Goal: Information Seeking & Learning: Learn about a topic

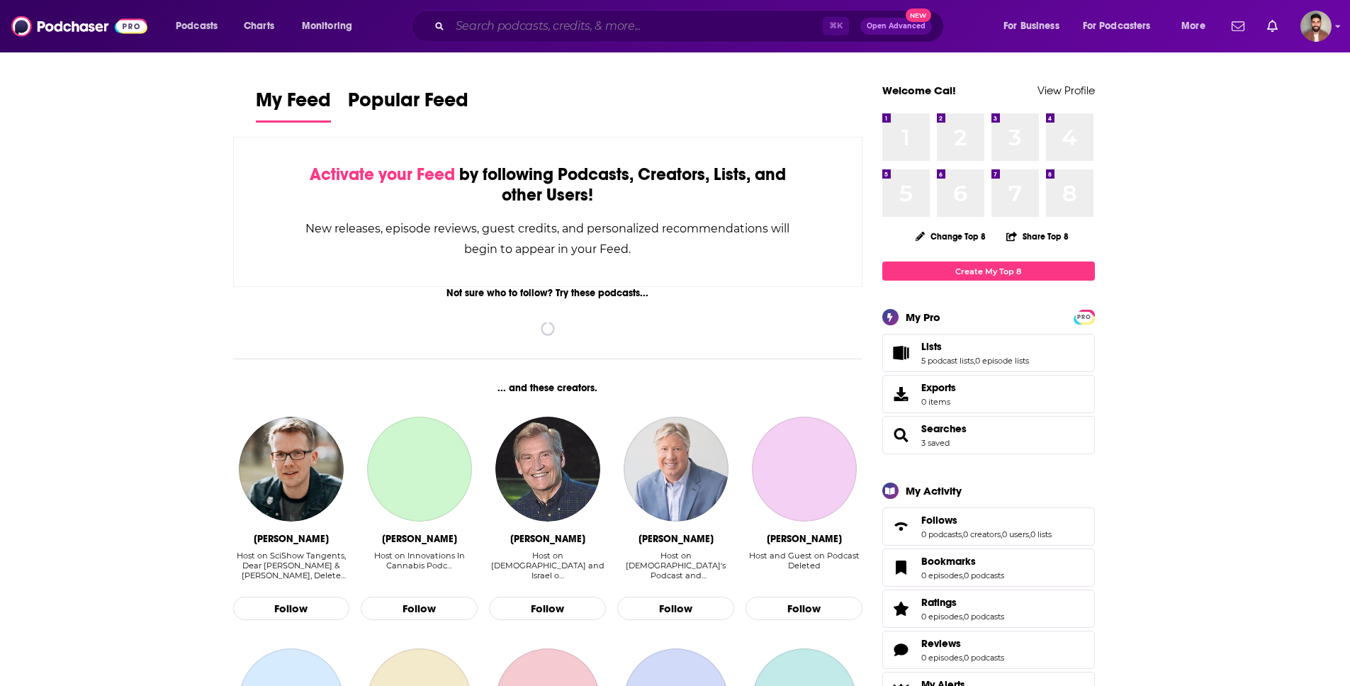
click at [638, 23] on input "Search podcasts, credits, & more..." at bounding box center [636, 26] width 373 height 23
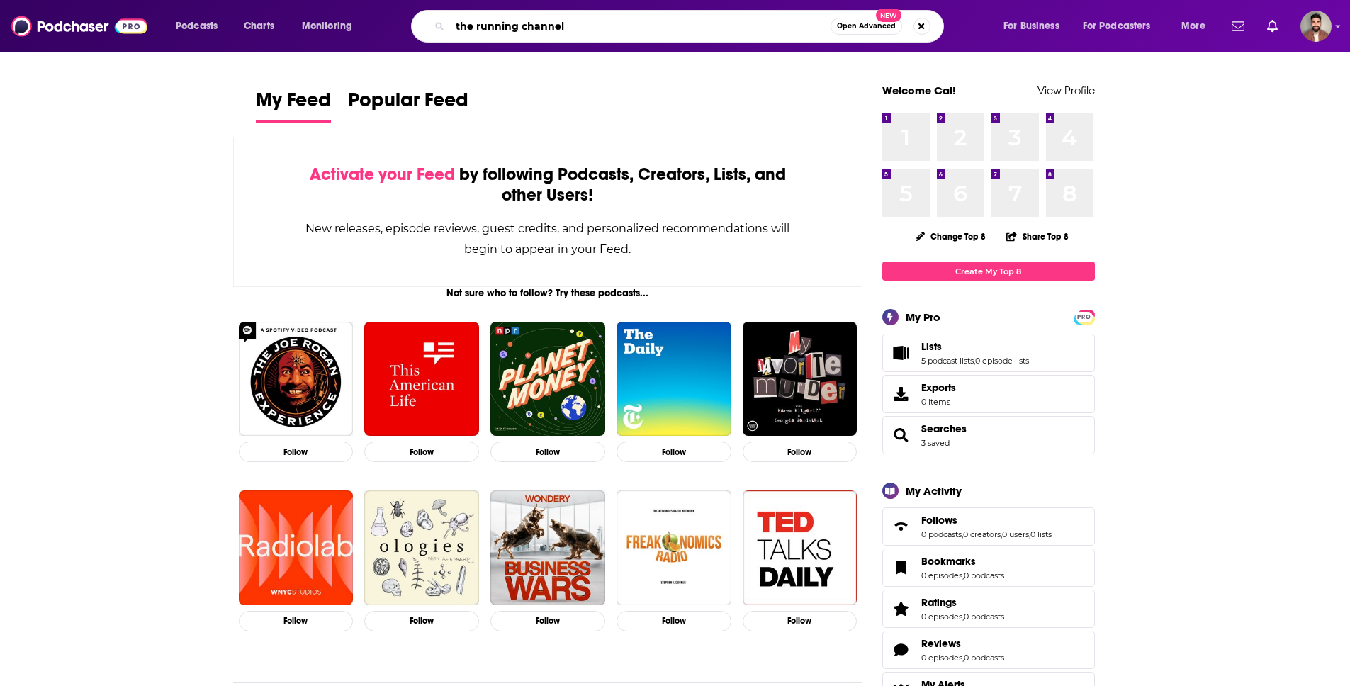
type input "the running channel"
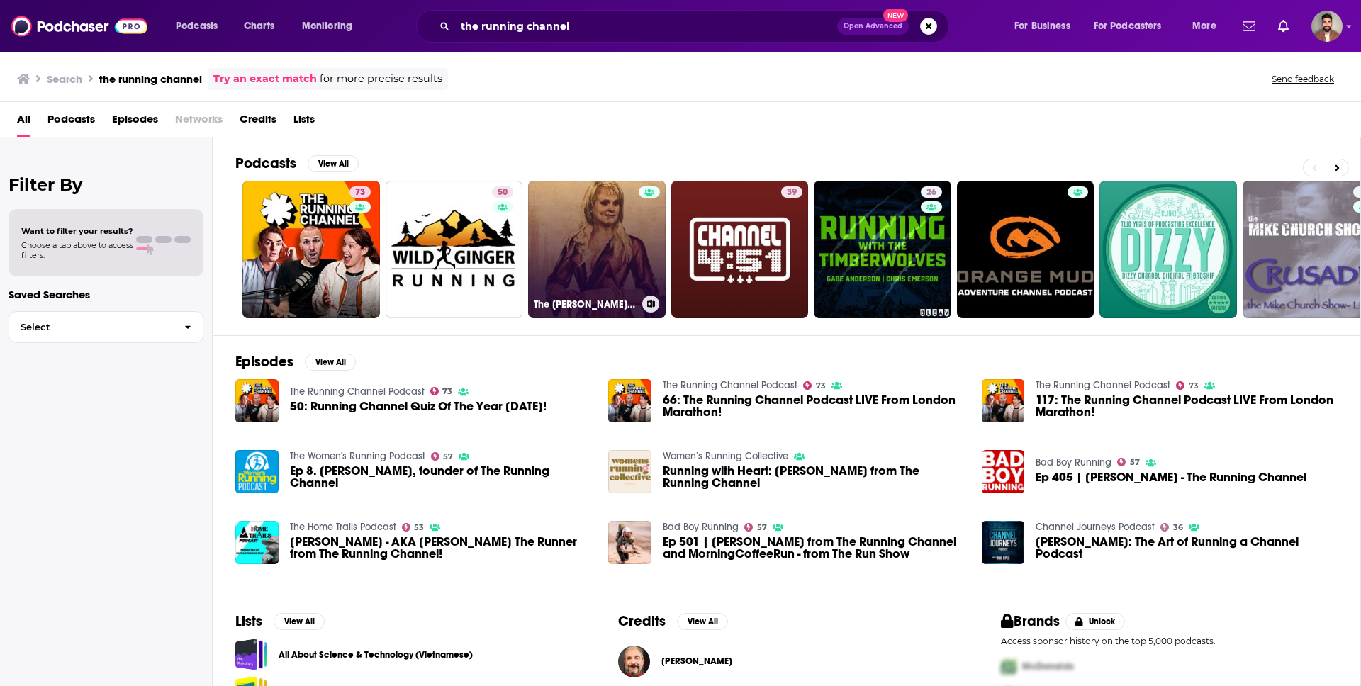
click at [602, 252] on link "The [PERSON_NAME] Channel’s Podcast" at bounding box center [596, 249] width 137 height 137
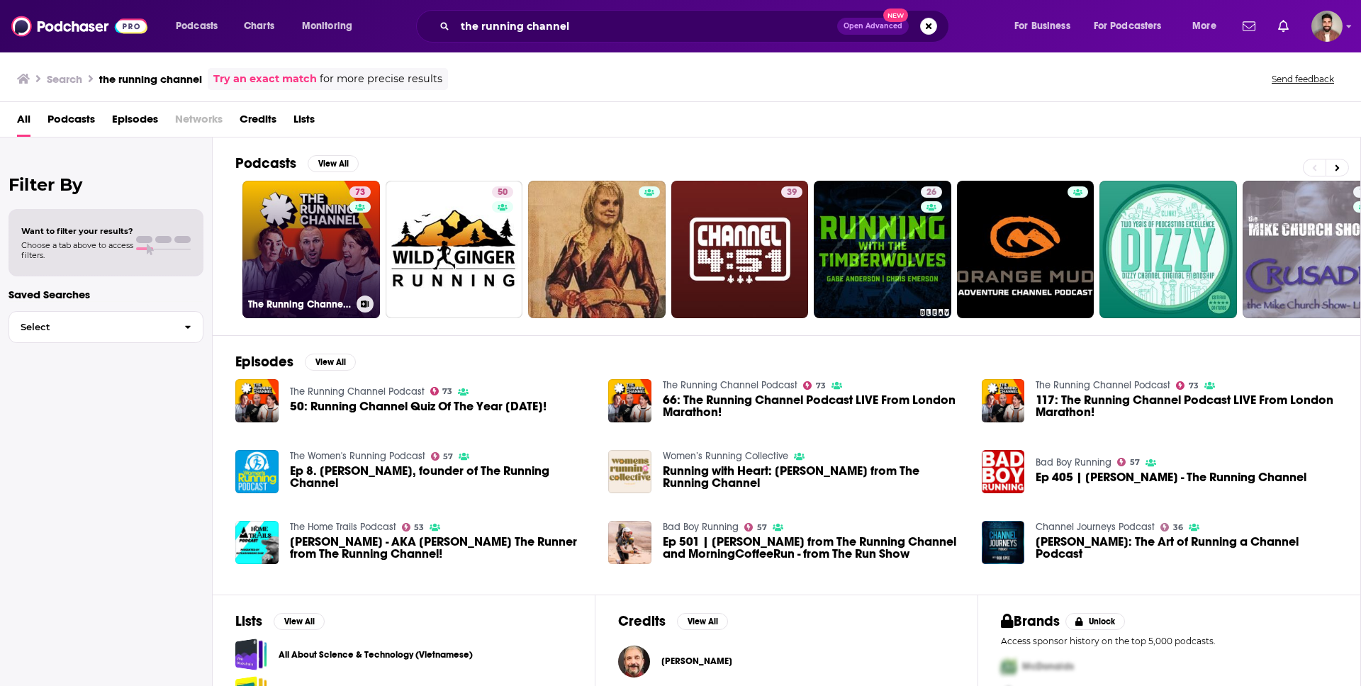
click at [313, 247] on link "73 The Running Channel Podcast" at bounding box center [310, 249] width 137 height 137
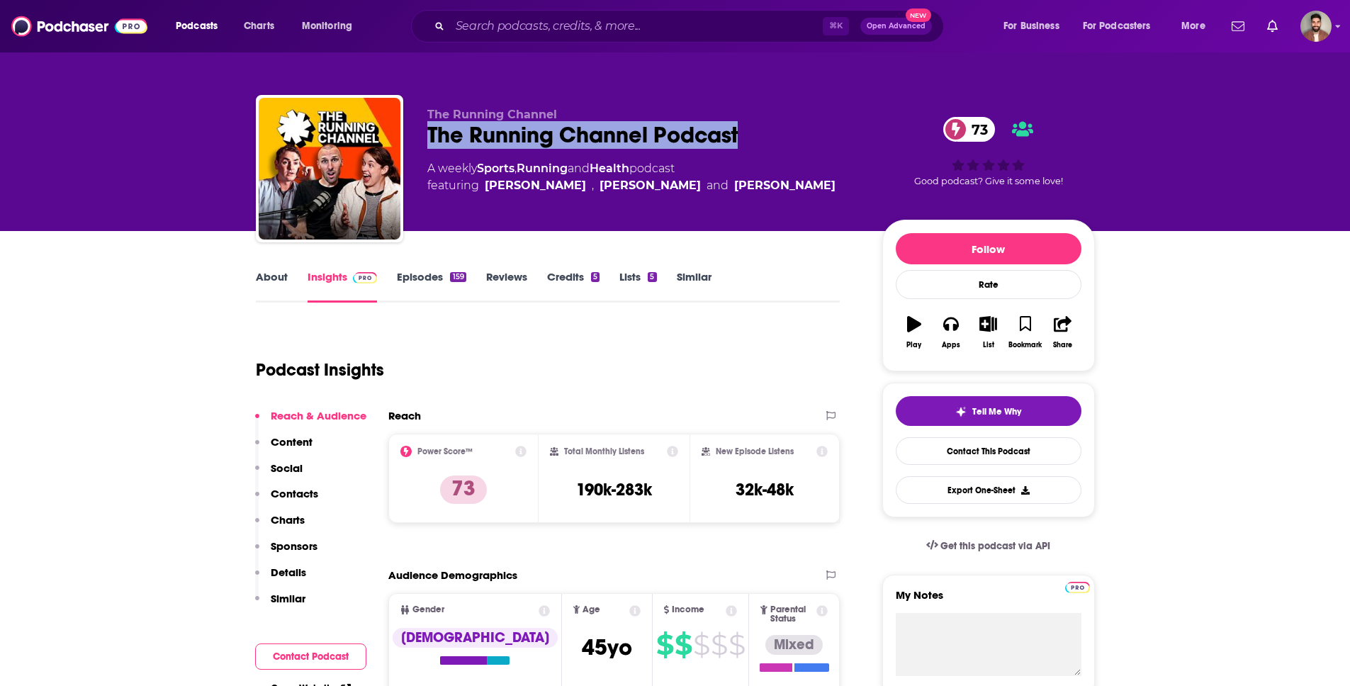
drag, startPoint x: 429, startPoint y: 135, endPoint x: 816, endPoint y: 137, distance: 386.9
click at [816, 137] on div "The Running Channel Podcast 73" at bounding box center [643, 135] width 432 height 28
copy h2 "The Running Channel Podcast"
